Goal: Transaction & Acquisition: Purchase product/service

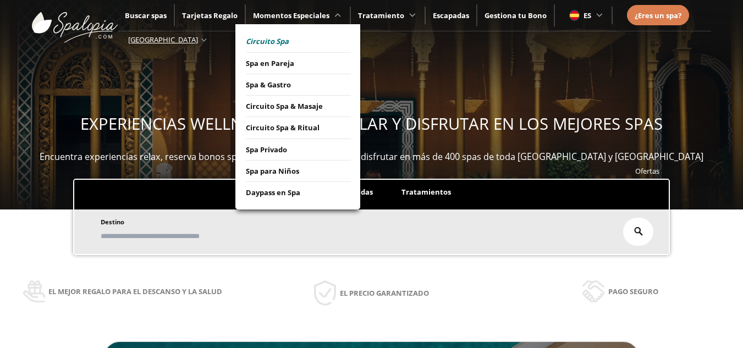
click at [284, 194] on span "Daypass en Spa" at bounding box center [273, 192] width 54 height 12
